Goal: Task Accomplishment & Management: Use online tool/utility

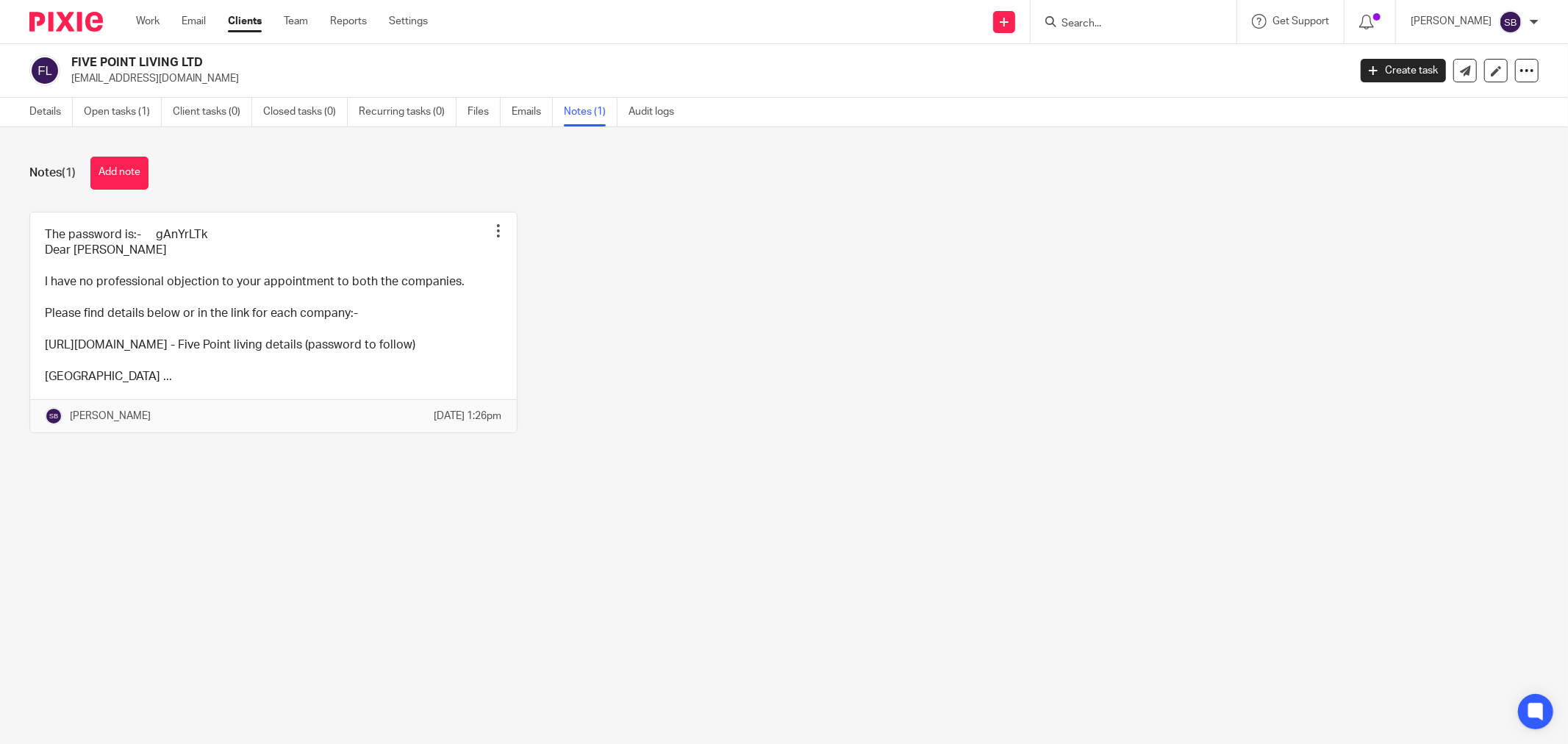
click at [1090, 25] on input "Search" at bounding box center [1126, 24] width 132 height 13
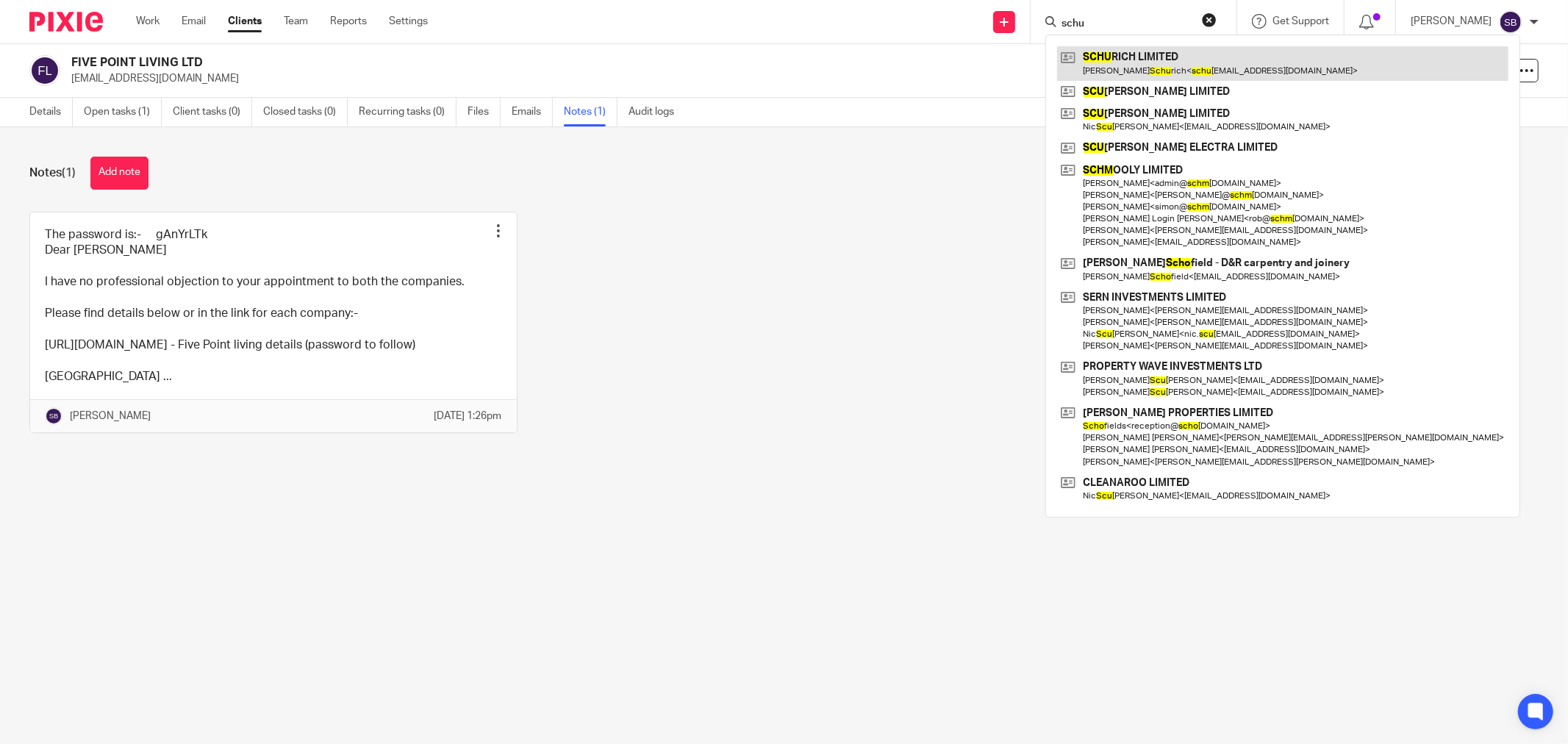
type input "schu"
click at [1165, 56] on link at bounding box center [1282, 63] width 451 height 34
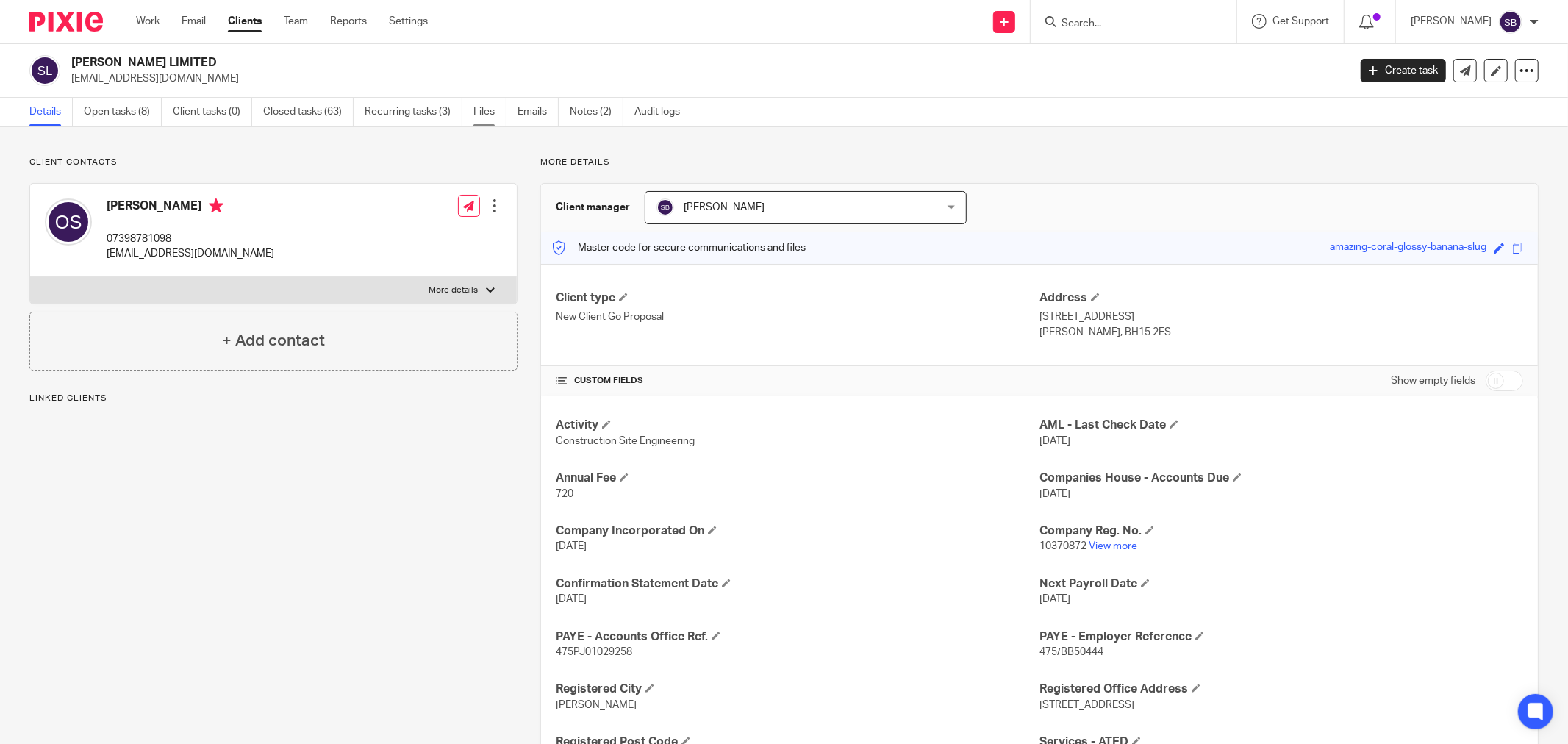
click at [485, 117] on link "Files" at bounding box center [490, 112] width 33 height 29
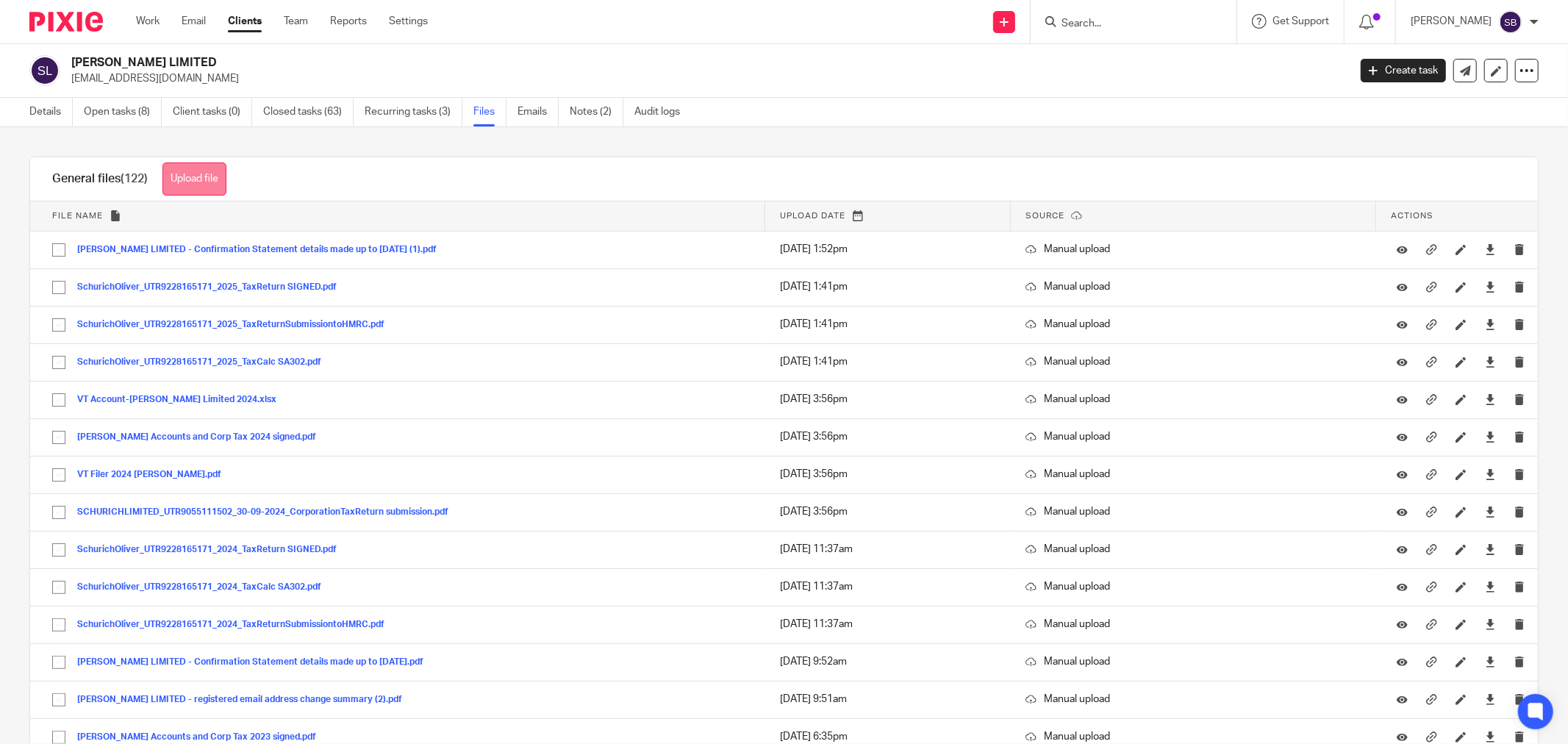
click at [194, 179] on button "Upload file" at bounding box center [194, 179] width 64 height 33
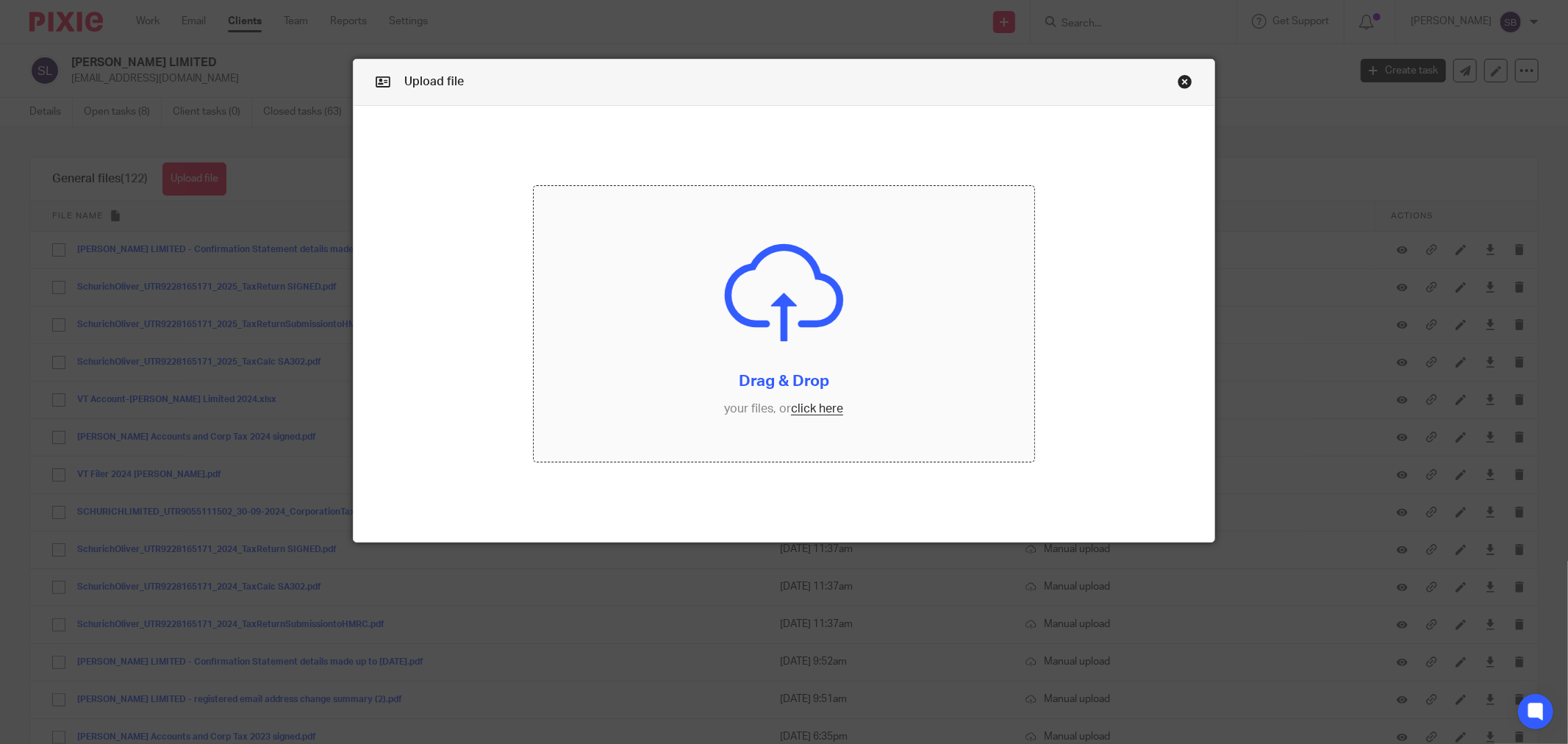
click at [824, 412] on input "file" at bounding box center [784, 324] width 500 height 276
